Goal: Information Seeking & Learning: Learn about a topic

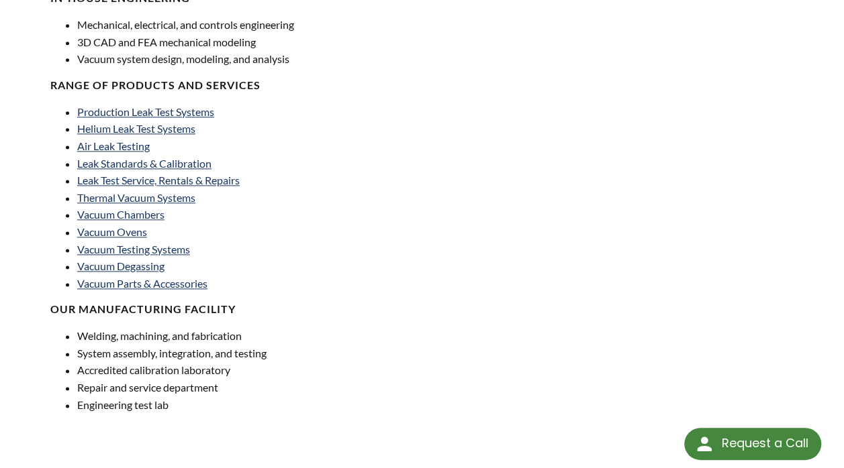
scroll to position [940, 0]
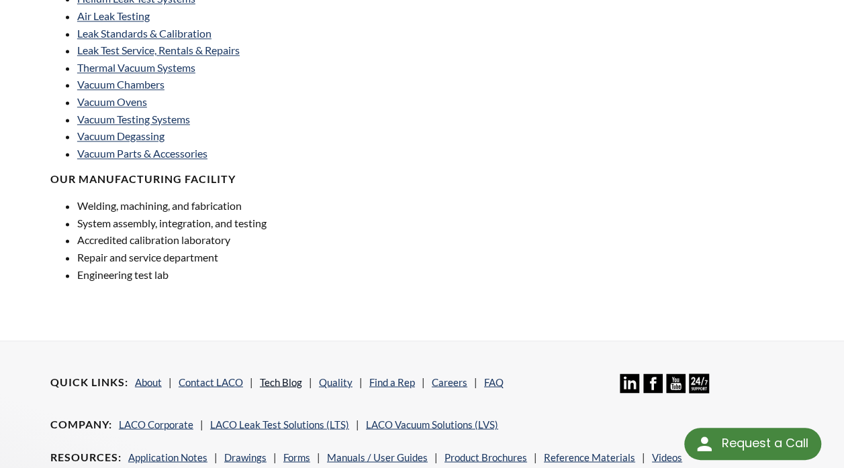
click at [291, 376] on link "Tech Blog" at bounding box center [281, 382] width 42 height 12
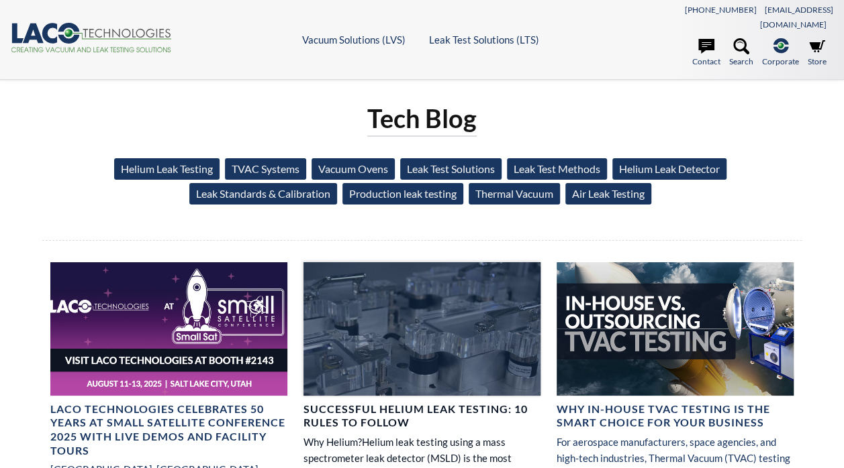
select select "Language Translate Widget"
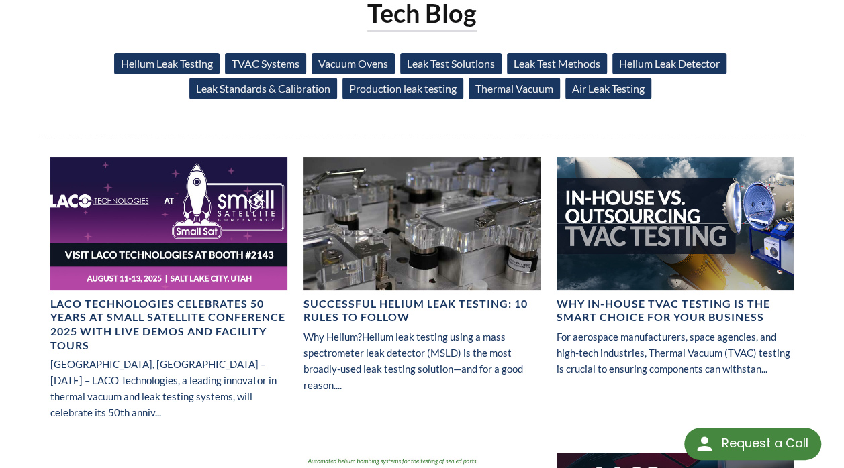
scroll to position [134, 0]
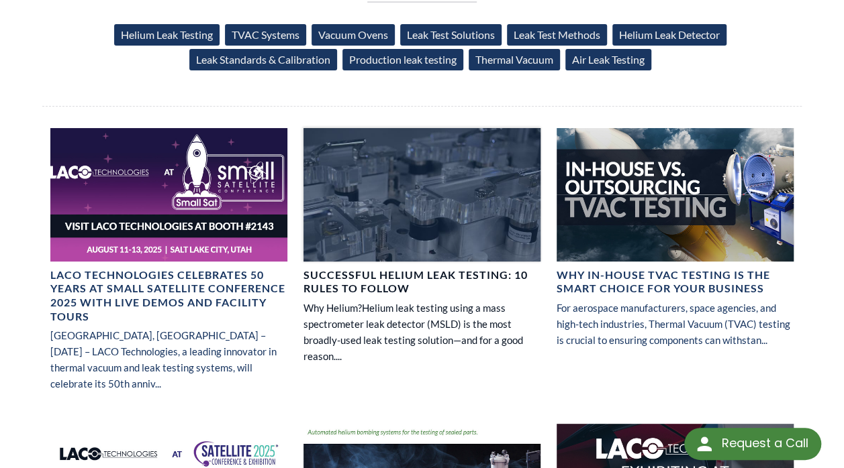
click at [387, 269] on h4 "Successful Helium Leak Testing: 10 Rules to Follow" at bounding box center [421, 282] width 237 height 28
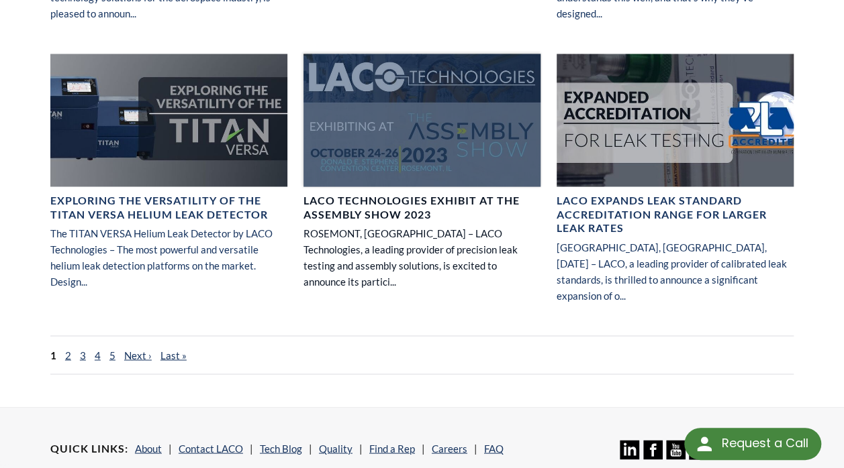
scroll to position [1074, 0]
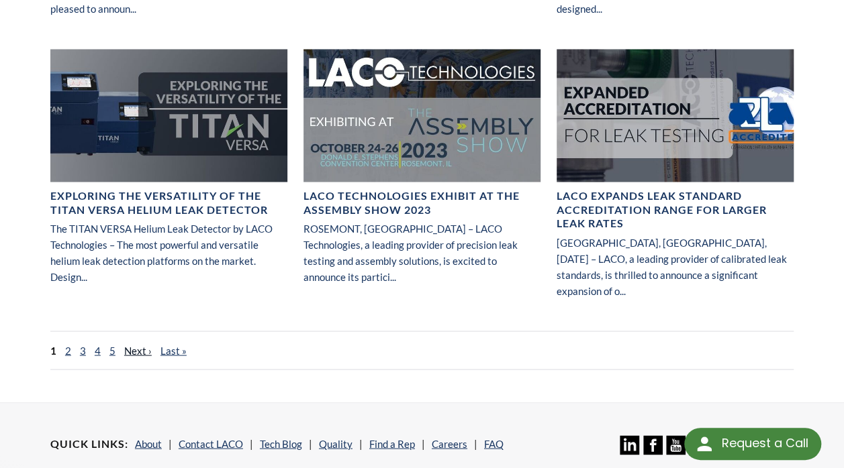
click at [126, 344] on link "Next ›" at bounding box center [138, 350] width 28 height 12
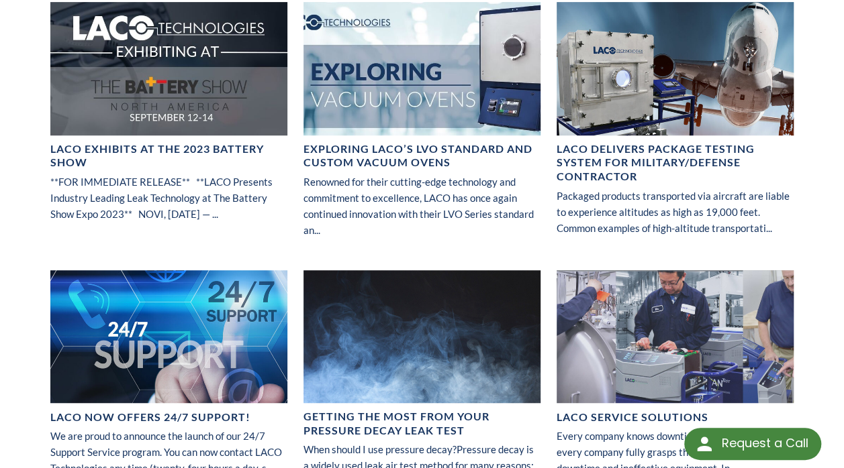
scroll to position [268, 0]
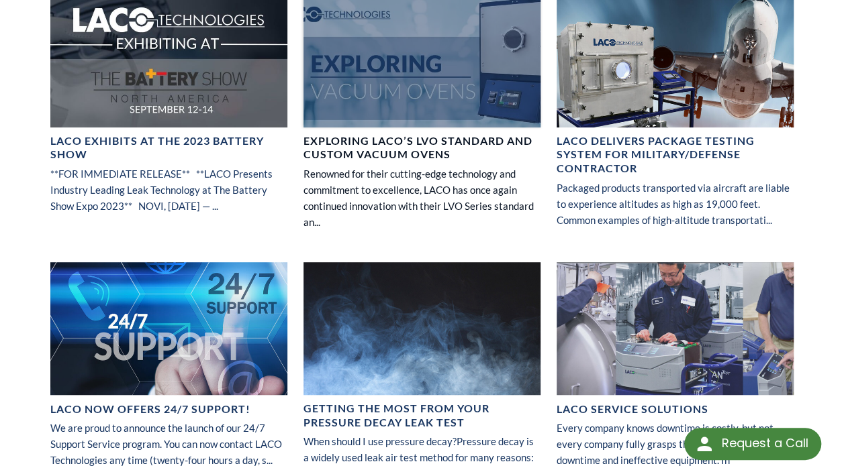
click at [396, 134] on h4 "Exploring LACO’s LVO Standard and Custom Vacuum Ovens" at bounding box center [421, 148] width 237 height 28
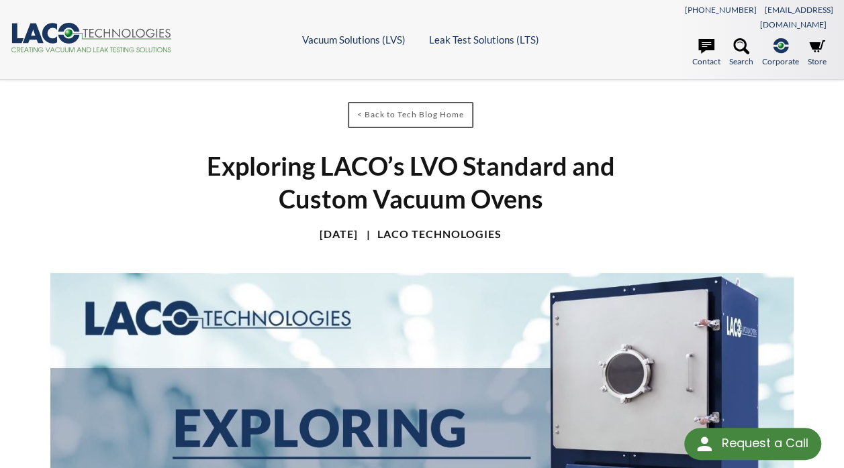
click at [106, 23] on icon ".cls-1{fill:#193661;}.cls-2{fill:#58595b;}.cls-3{fill:url(#radial-gradient);}.c…" at bounding box center [91, 38] width 161 height 30
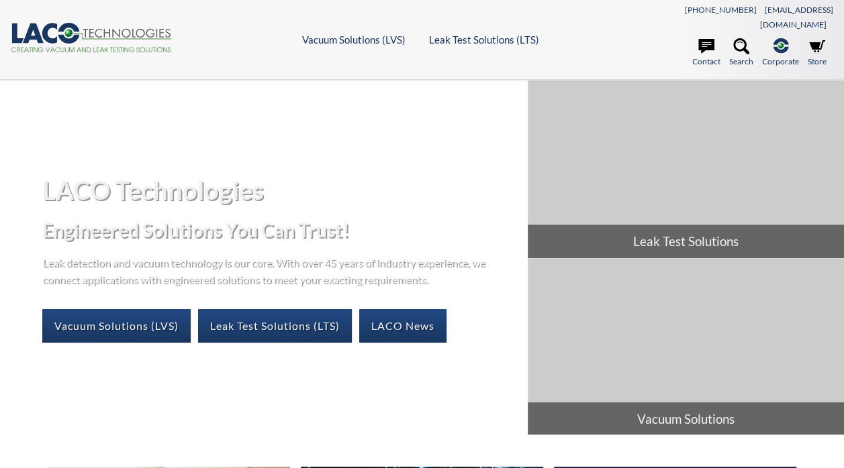
select select "Language Translate Widget"
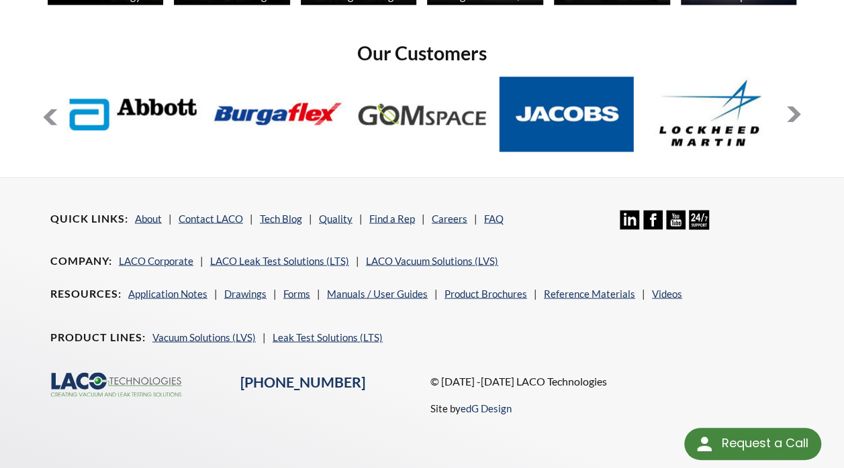
scroll to position [1077, 0]
